Goal: Task Accomplishment & Management: Manage account settings

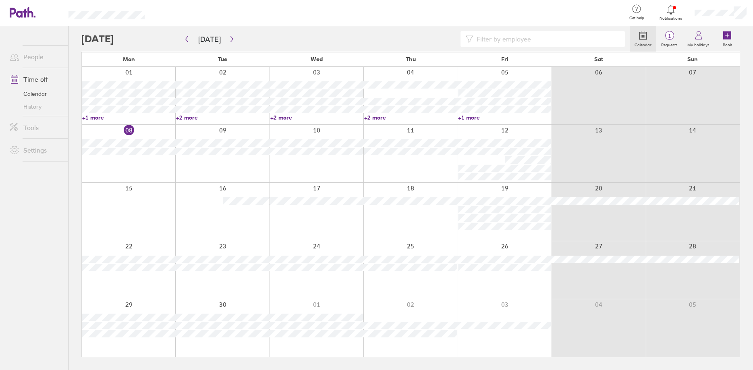
click at [675, 8] on div at bounding box center [671, 9] width 26 height 11
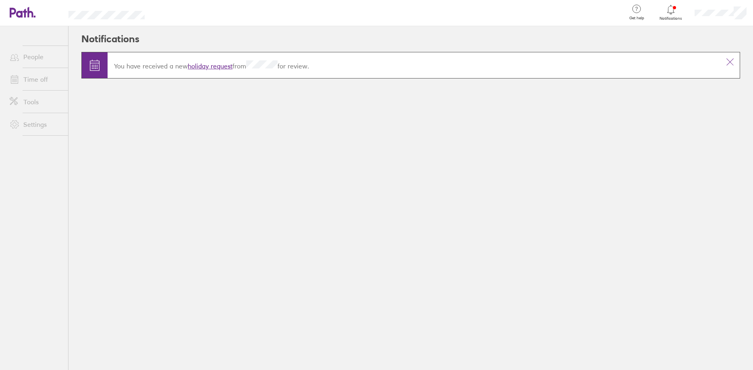
click at [224, 64] on link "holiday request" at bounding box center [210, 66] width 45 height 8
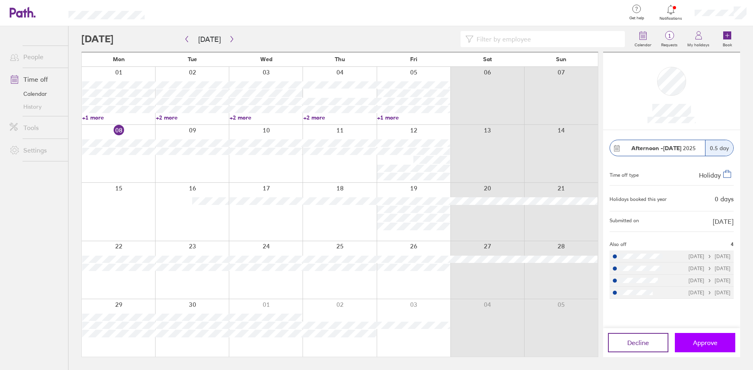
click at [708, 342] on span "Approve" at bounding box center [705, 342] width 25 height 7
click at [674, 9] on icon at bounding box center [671, 10] width 10 height 10
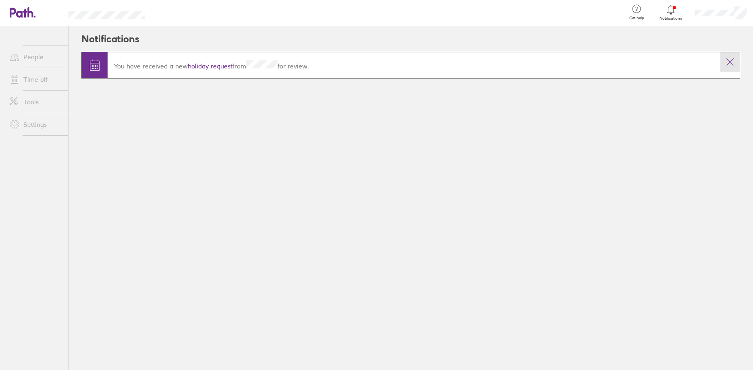
click at [728, 63] on icon at bounding box center [730, 62] width 10 height 10
